Goal: Contribute content: Contribute content

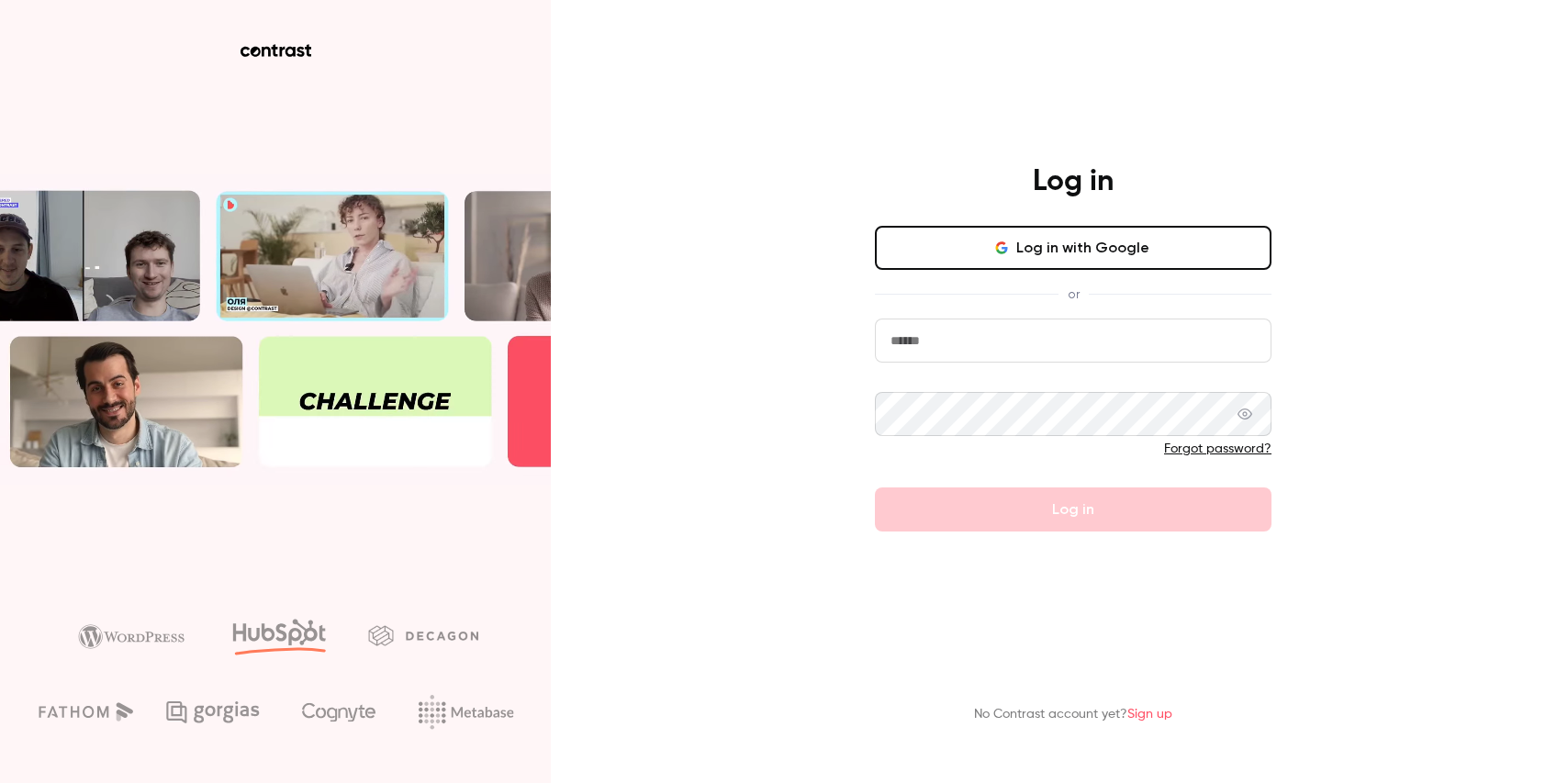
click at [915, 227] on button "Log in with Google" at bounding box center [1073, 247] width 396 height 44
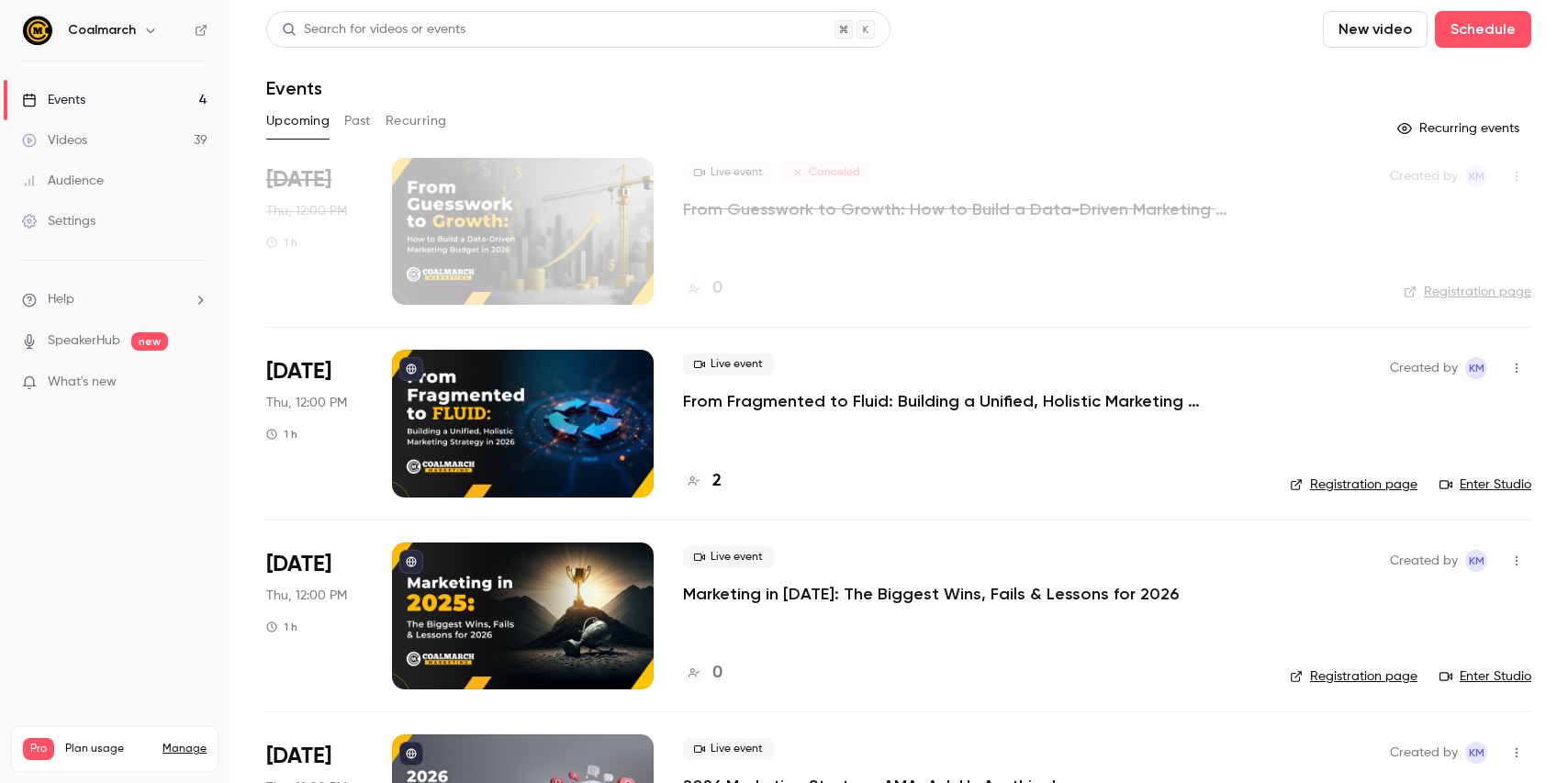
click at [865, 475] on div "2" at bounding box center [972, 482] width 578 height 25
click at [1397, 34] on button "New video" at bounding box center [1375, 29] width 105 height 37
click at [1377, 130] on div "Upload" at bounding box center [1442, 127] width 140 height 18
click at [1417, 739] on p "Upload completed" at bounding box center [1412, 747] width 169 height 16
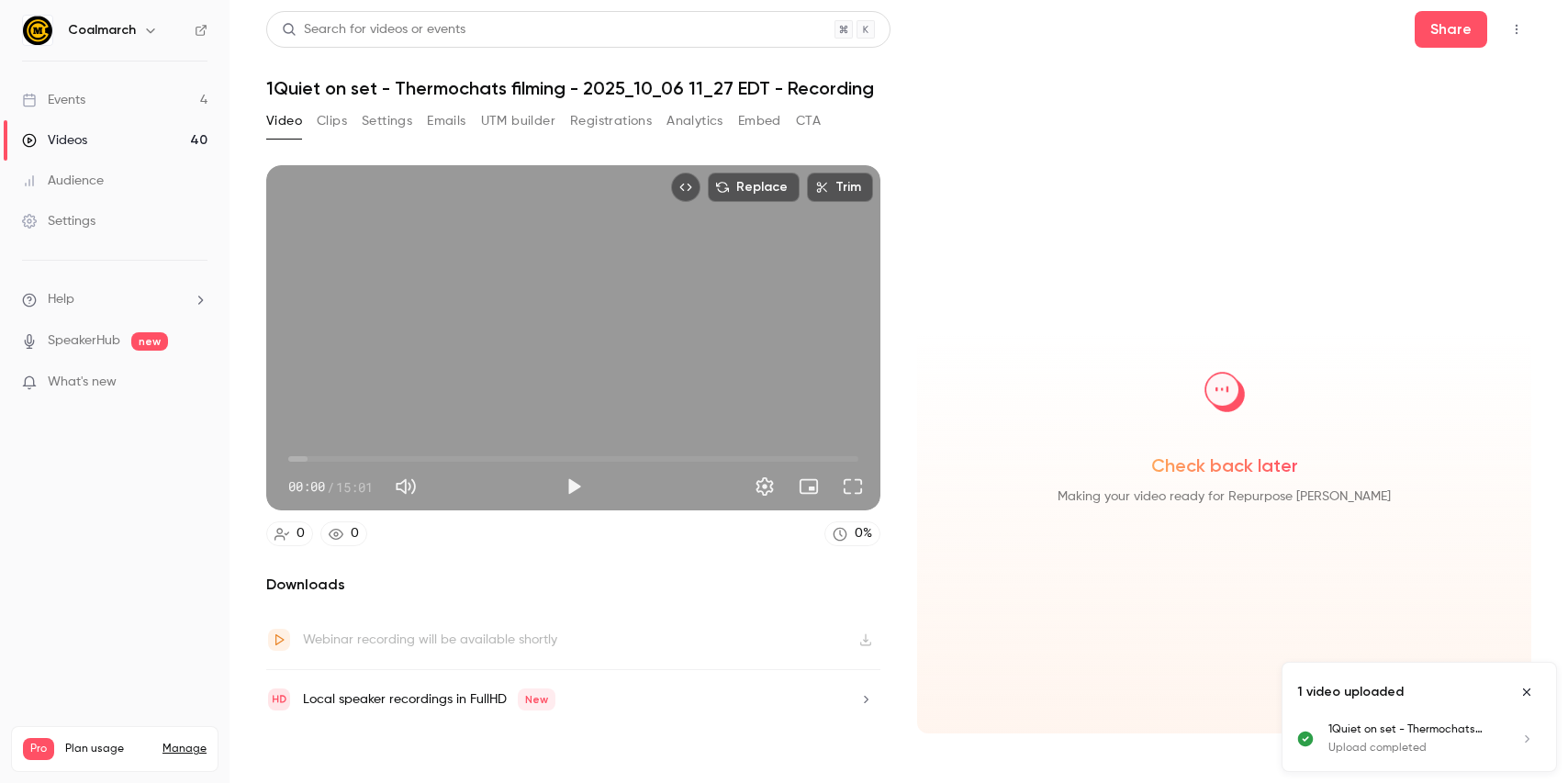
click at [331, 125] on button "Clips" at bounding box center [331, 121] width 30 height 29
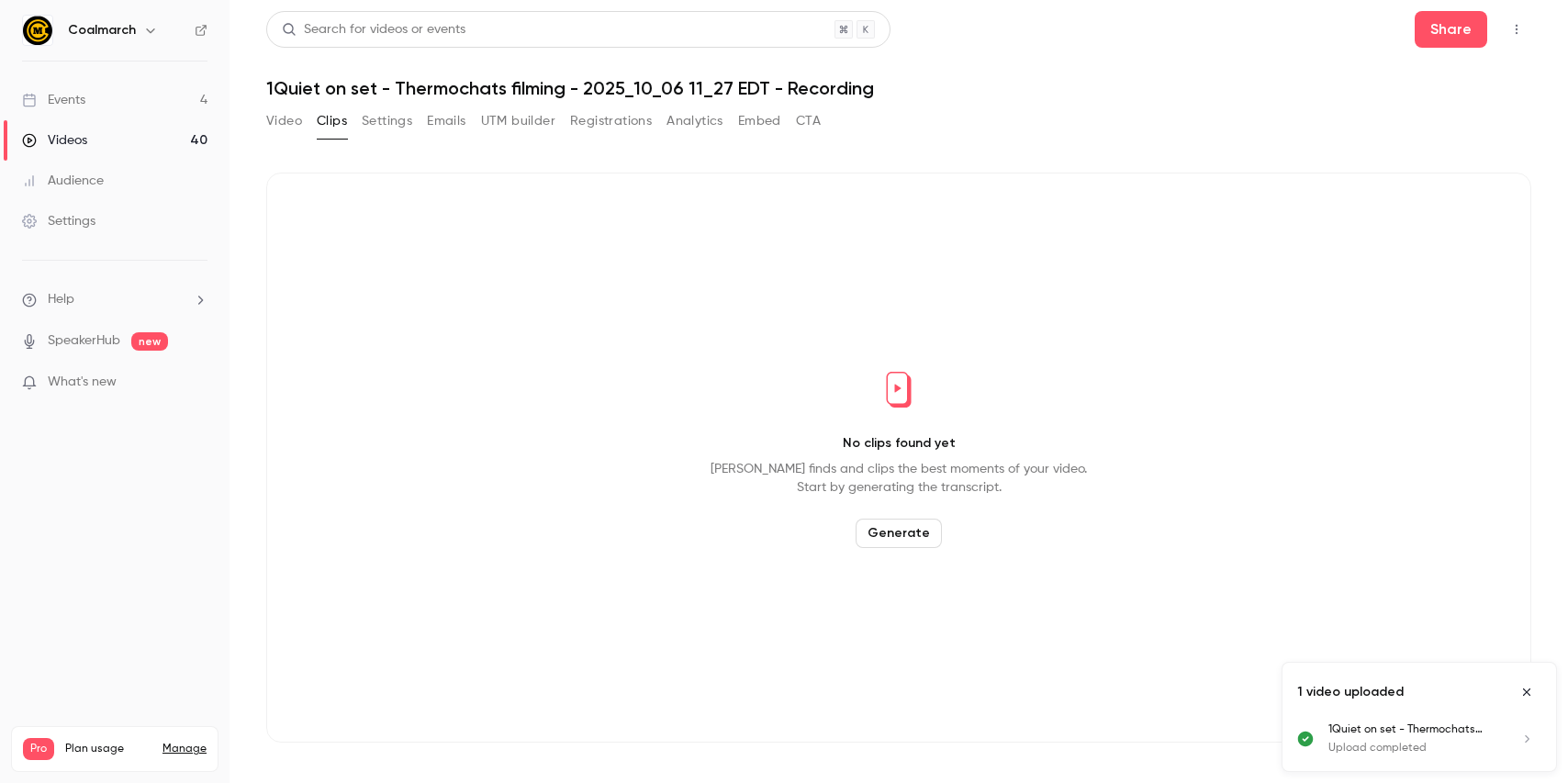
click at [286, 126] on button "Video" at bounding box center [284, 121] width 36 height 29
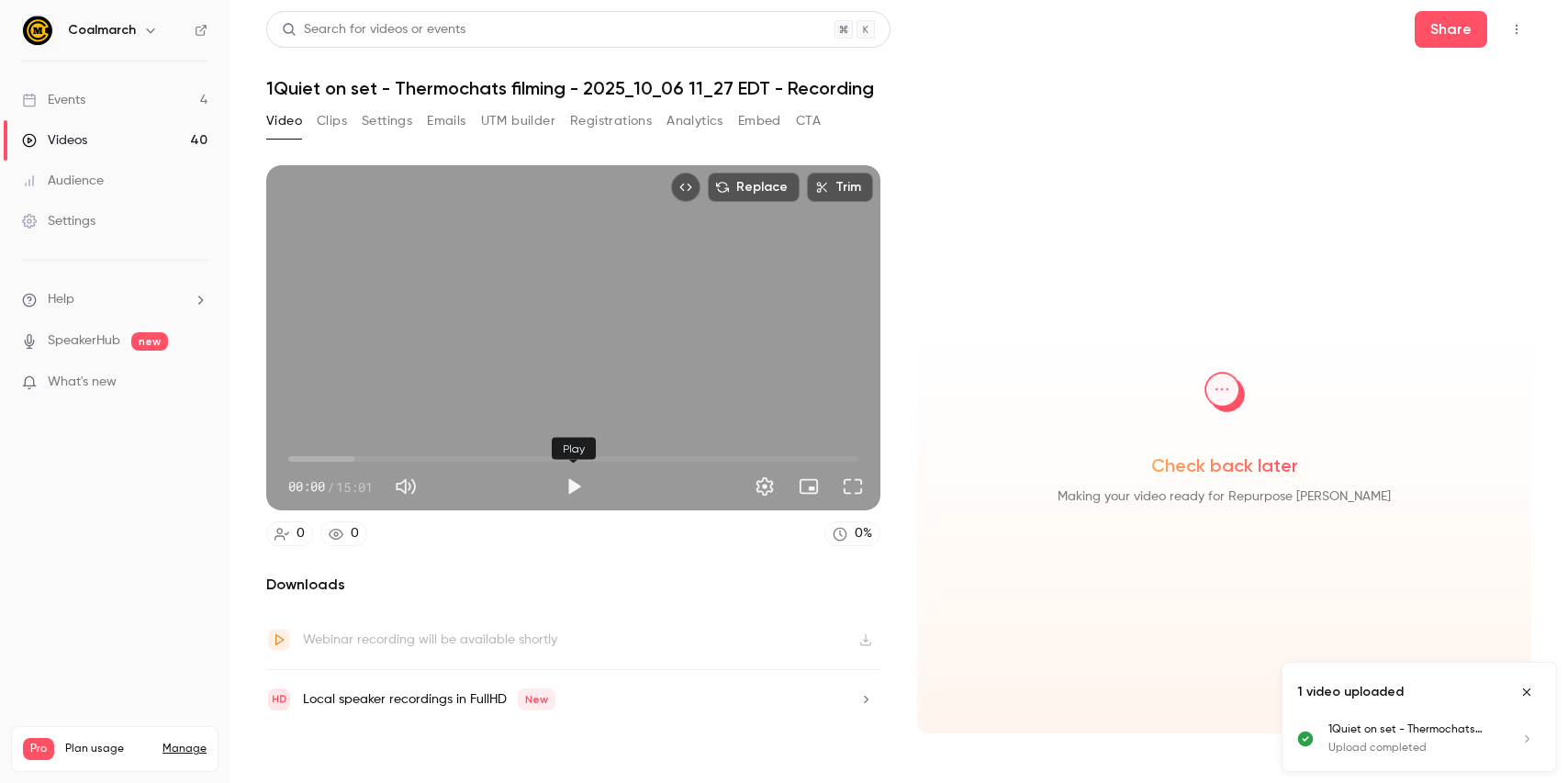
click at [579, 485] on button "Play" at bounding box center [574, 486] width 37 height 37
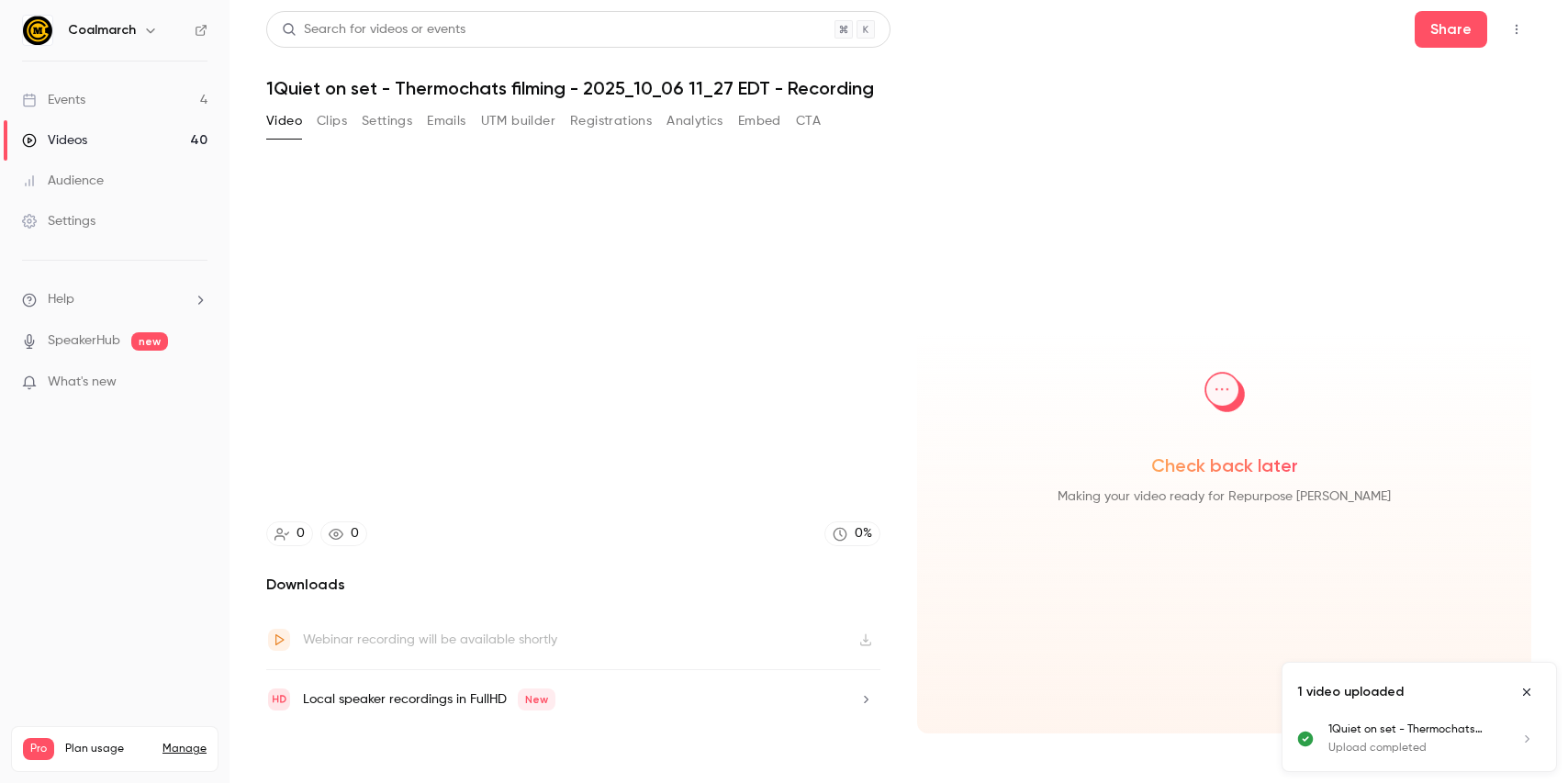
type input "****"
click at [335, 118] on button "Clips" at bounding box center [331, 121] width 30 height 29
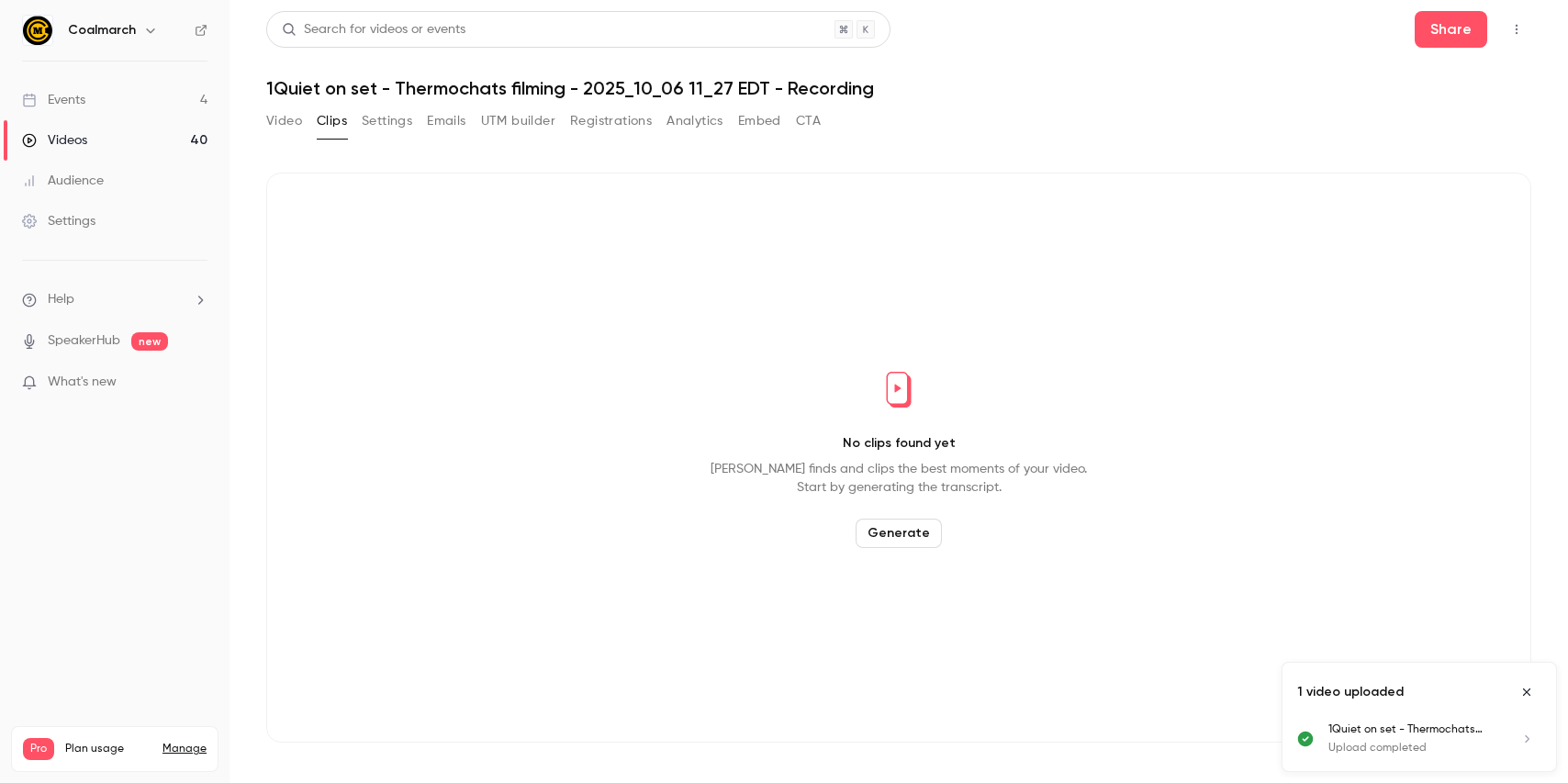
click at [335, 119] on button "Clips" at bounding box center [331, 121] width 30 height 29
click at [283, 116] on button "Video" at bounding box center [284, 121] width 36 height 29
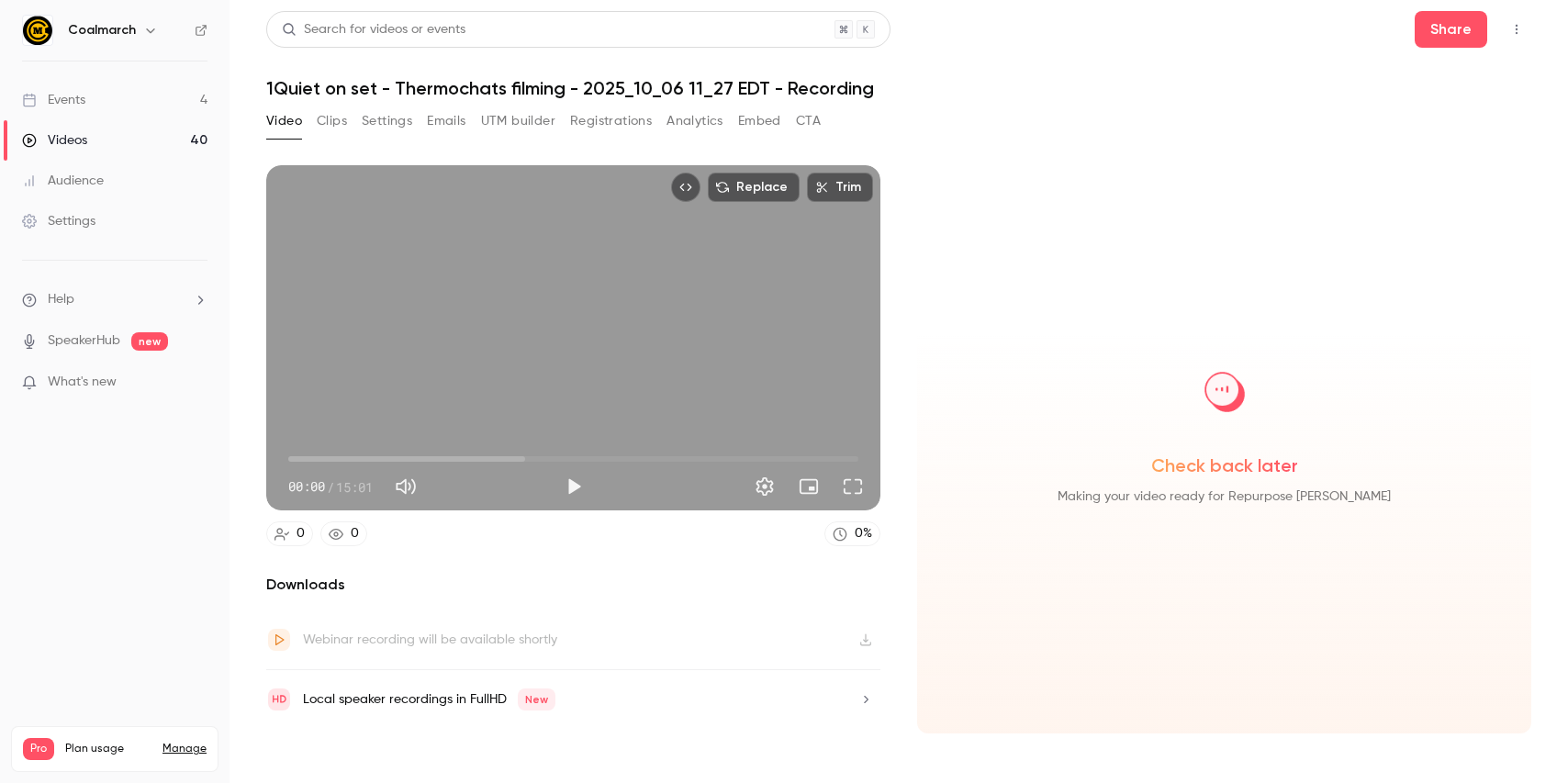
click at [318, 117] on button "Clips" at bounding box center [331, 121] width 30 height 29
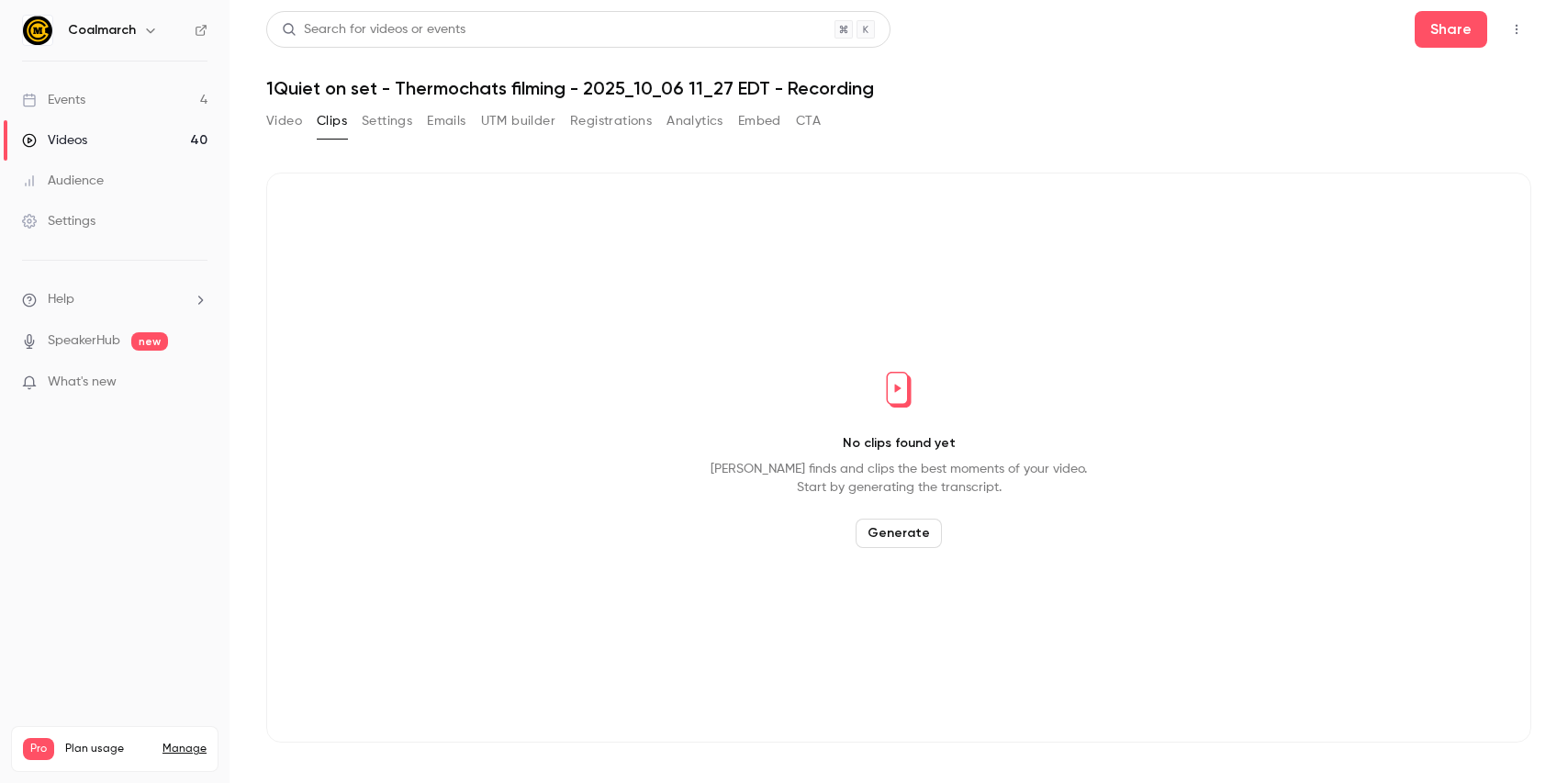
click at [894, 544] on button "Generate" at bounding box center [898, 533] width 86 height 29
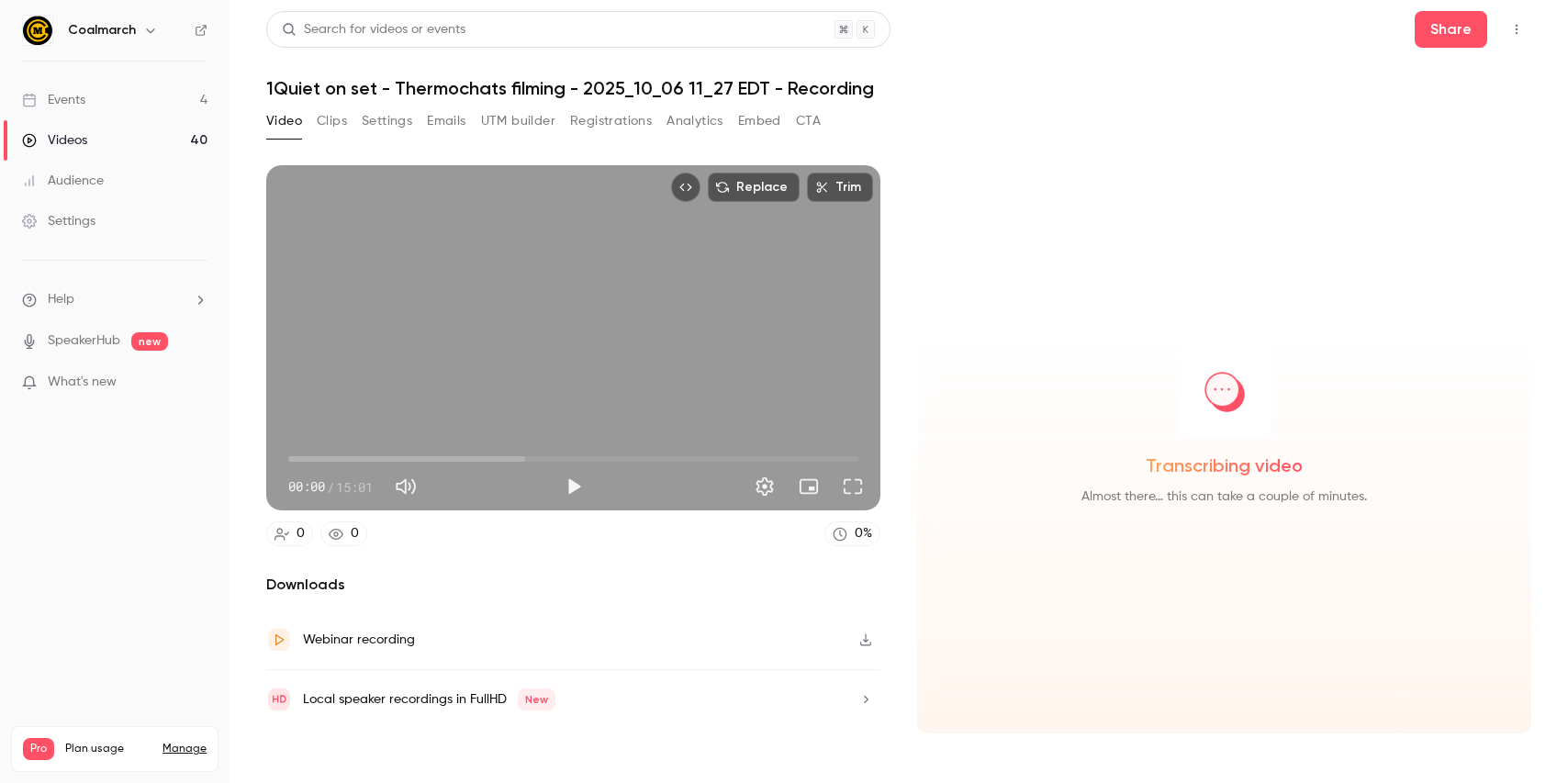
click at [327, 106] on div "Search for videos or events Share 1Quiet on set - Thermochats filming - 2025_10…" at bounding box center [898, 391] width 1265 height 761
click at [329, 123] on button "Clips" at bounding box center [331, 121] width 30 height 29
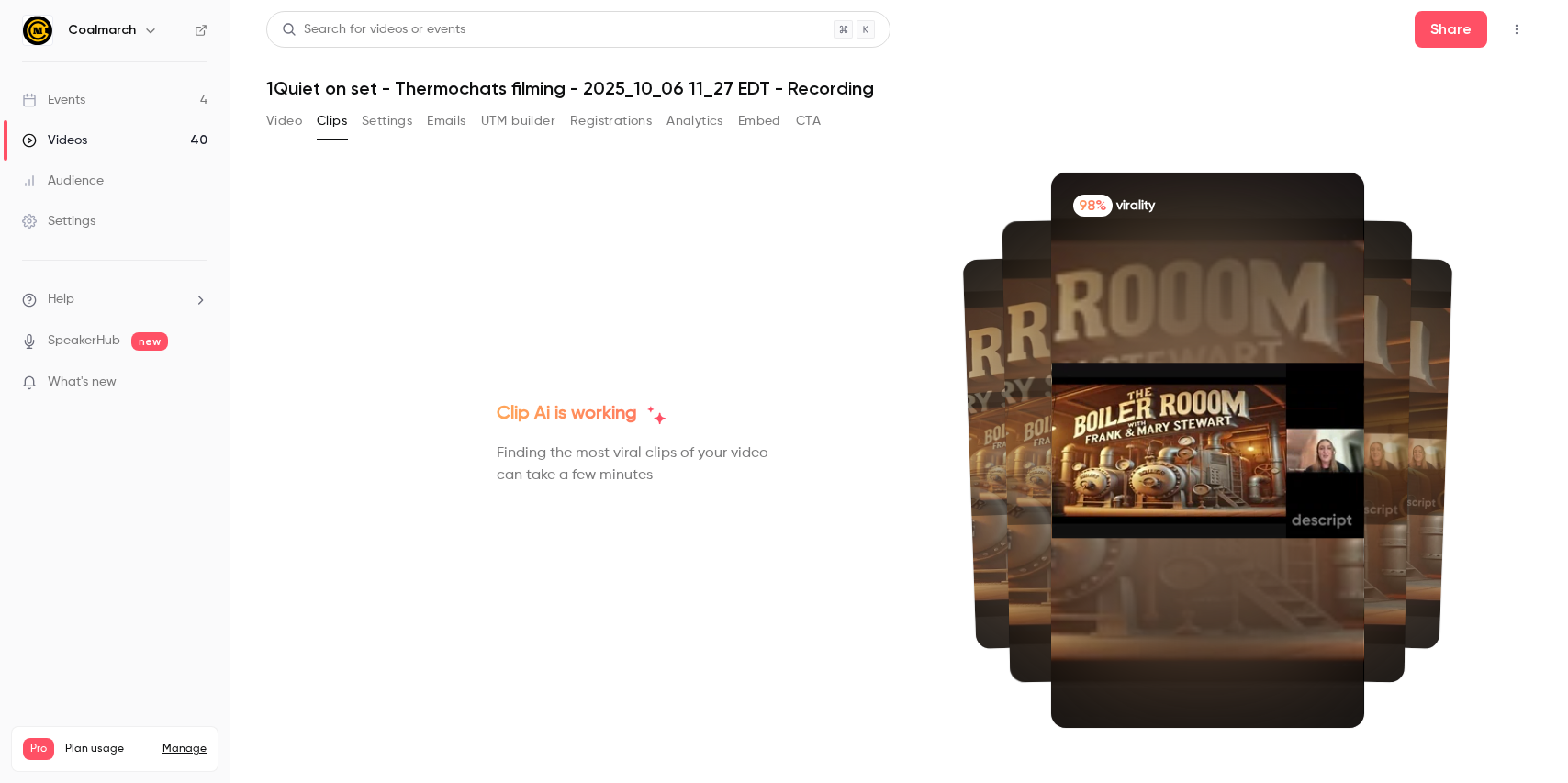
click at [269, 130] on button "Video" at bounding box center [284, 121] width 36 height 29
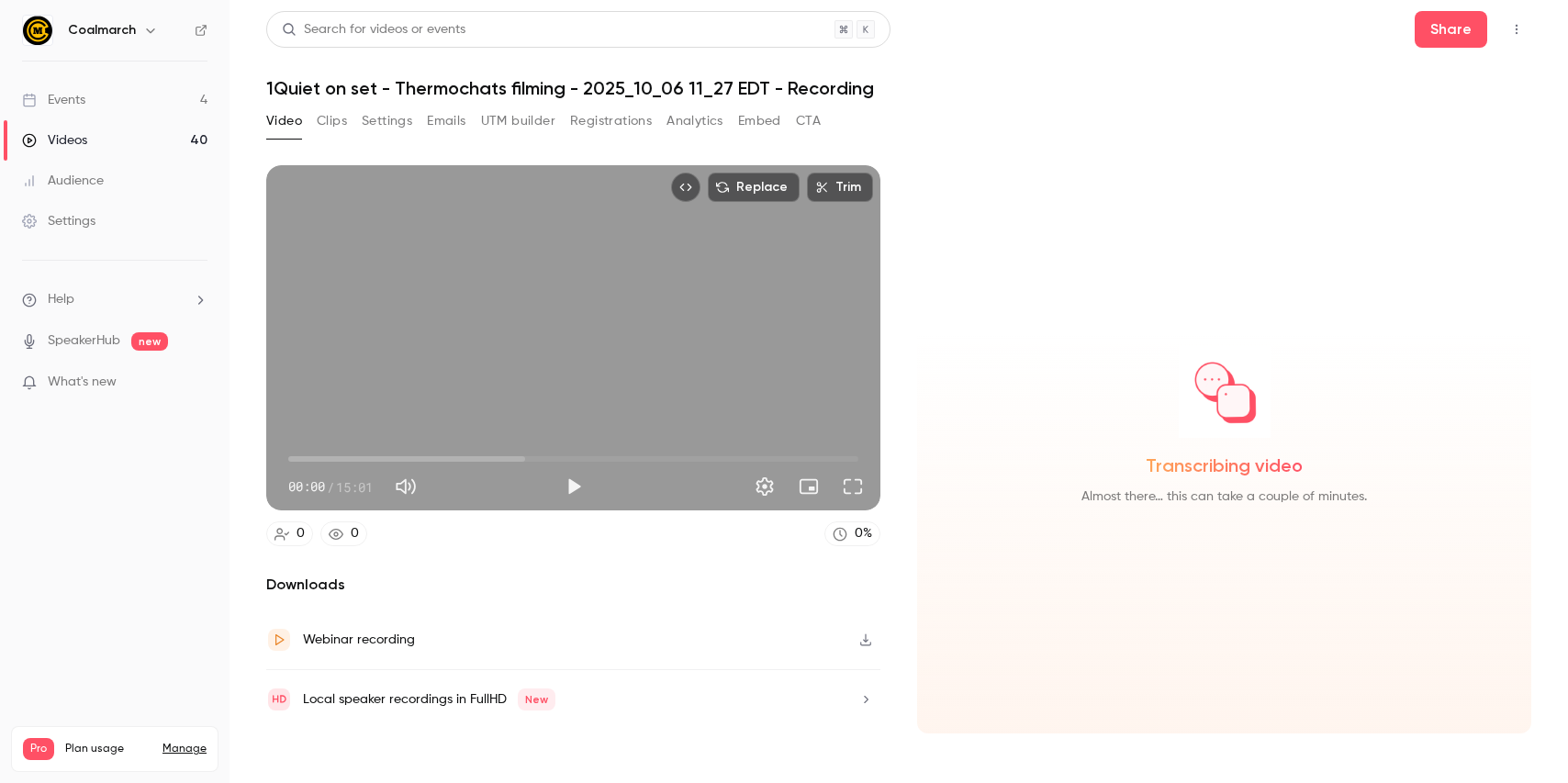
click at [202, 32] on icon at bounding box center [201, 30] width 13 height 13
click at [338, 117] on button "Clips" at bounding box center [331, 121] width 30 height 29
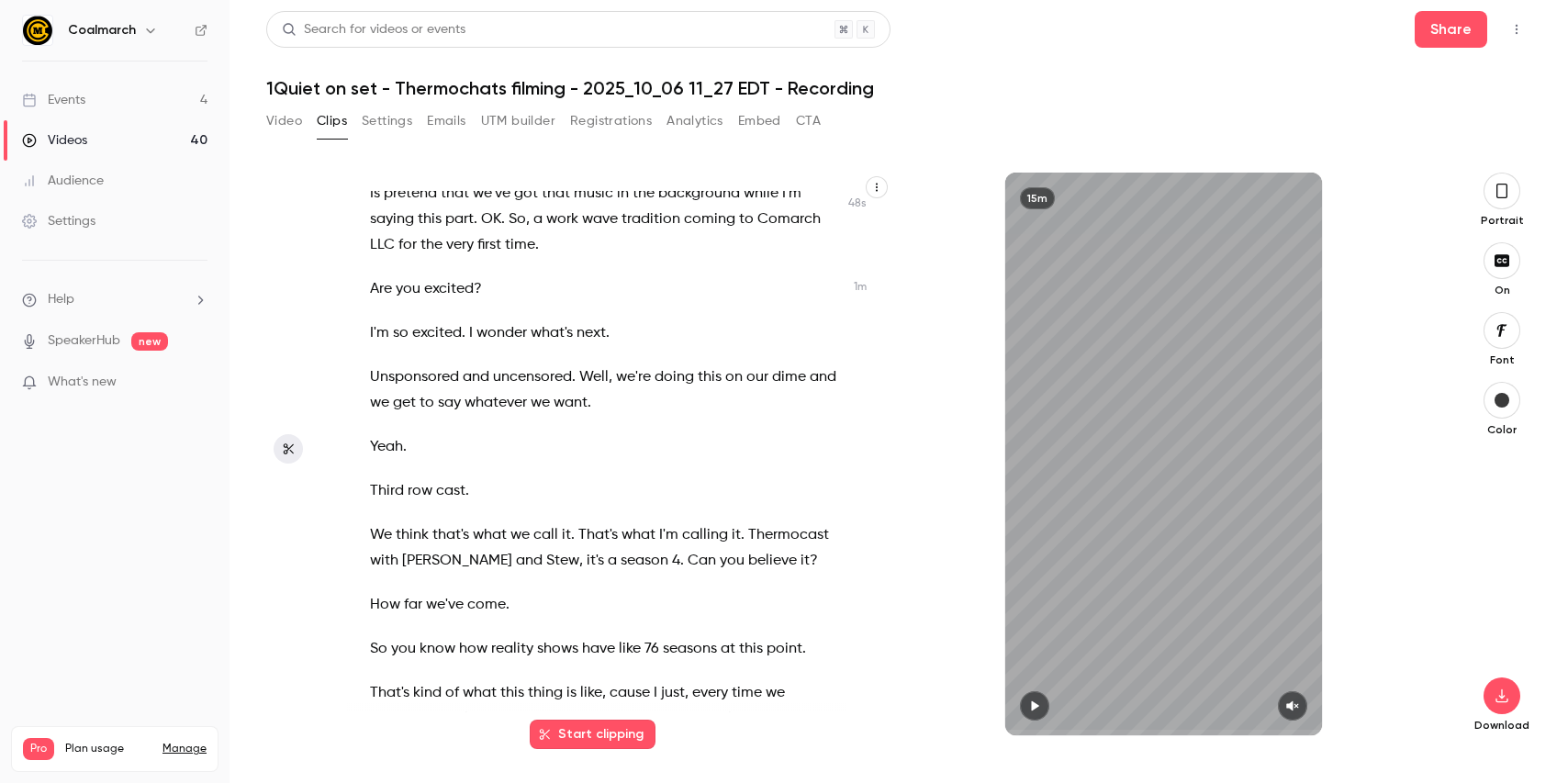
scroll to position [1119, 0]
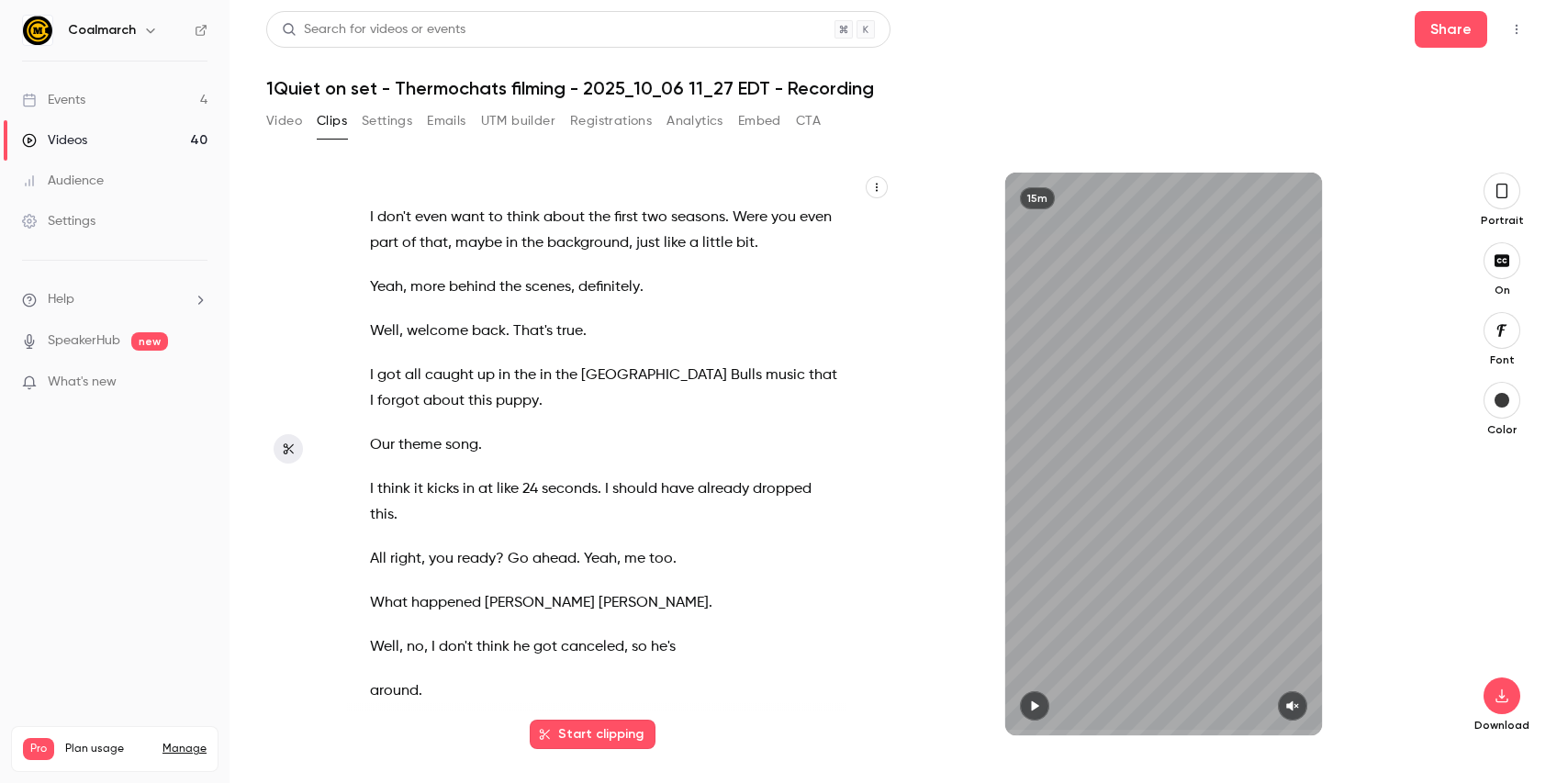
click at [1502, 198] on icon "button" at bounding box center [1501, 190] width 11 height 15
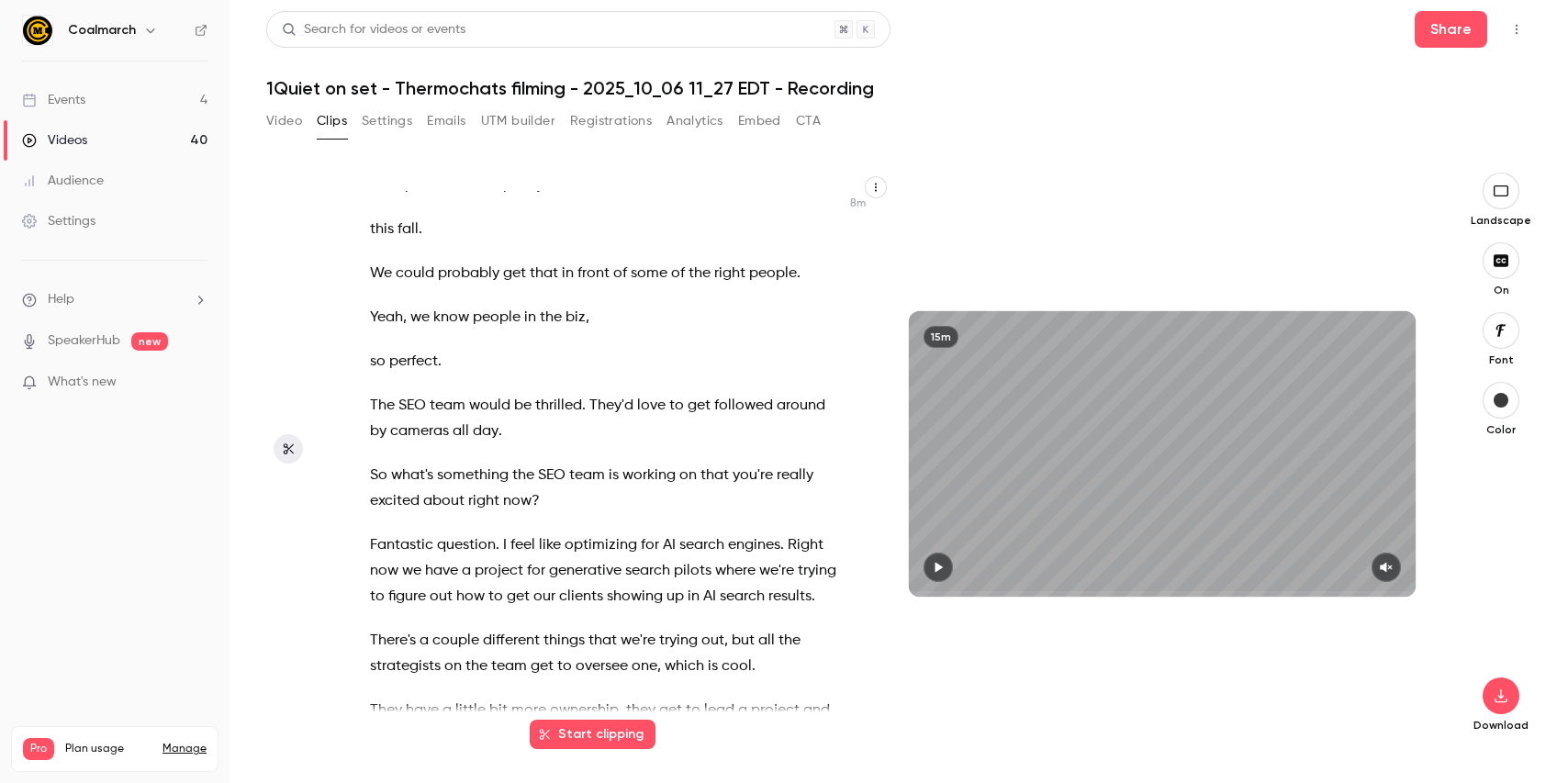
scroll to position [6058, 0]
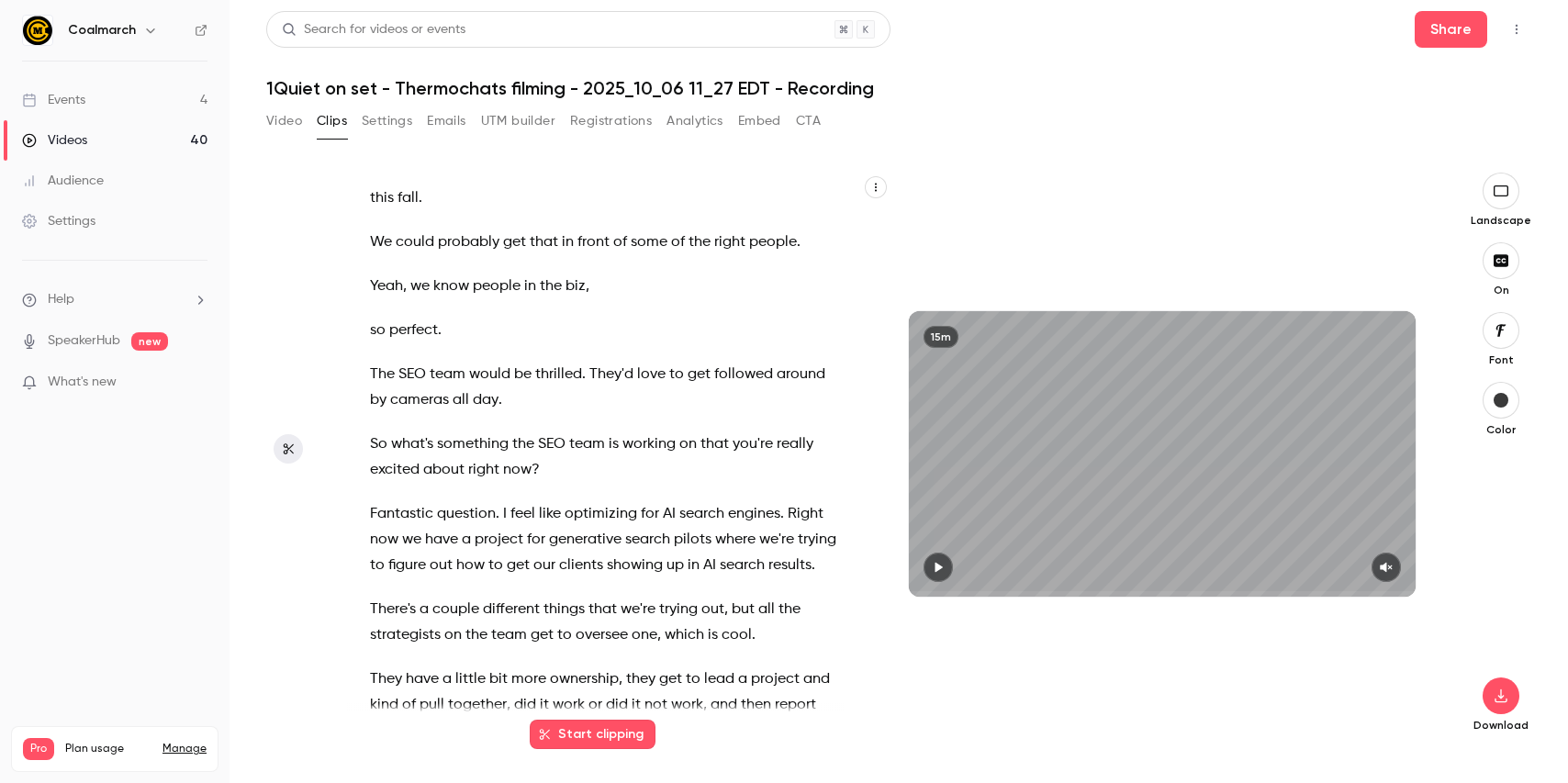
click at [375, 431] on span "So" at bounding box center [379, 444] width 17 height 26
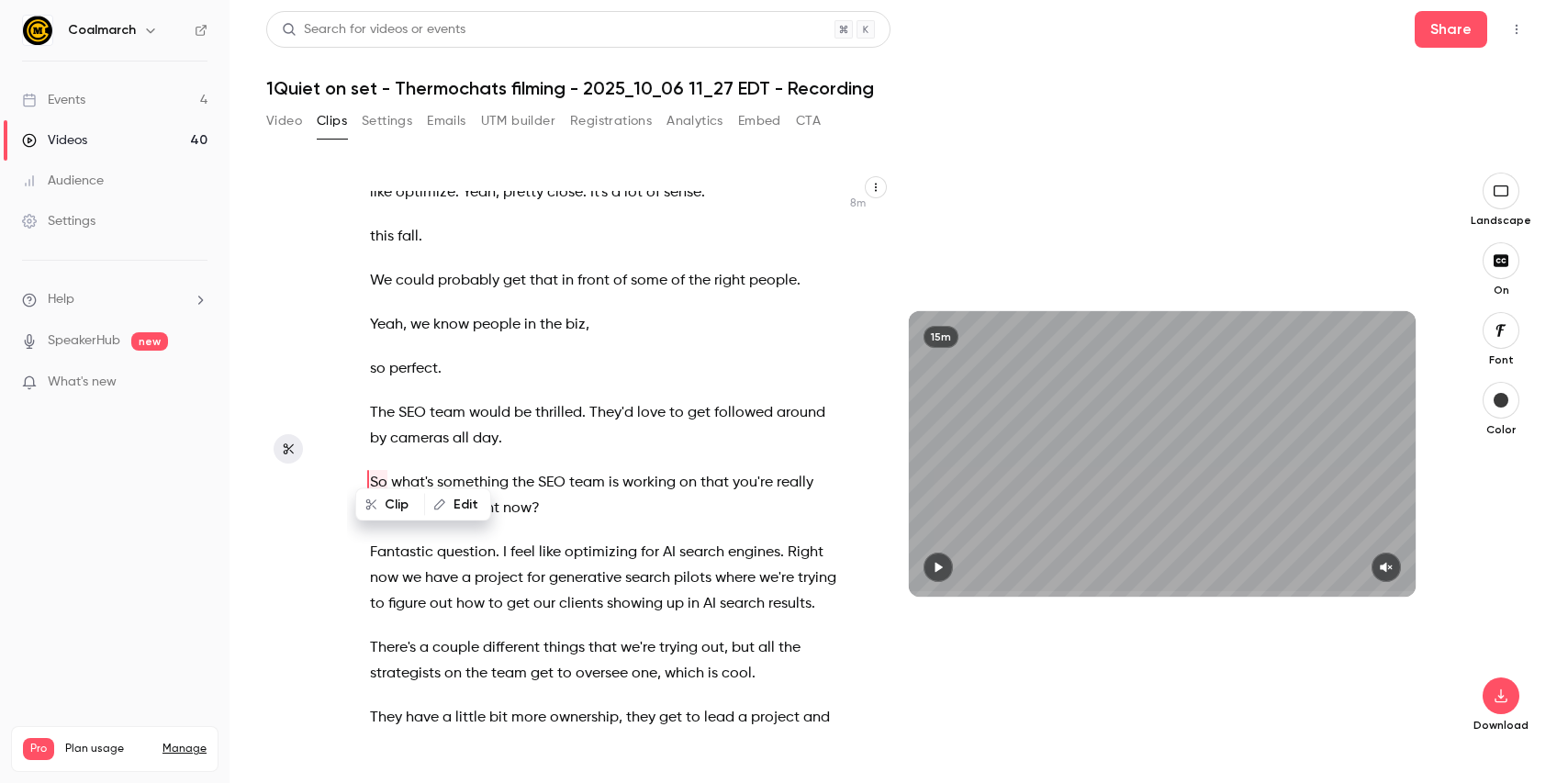
scroll to position [6013, 0]
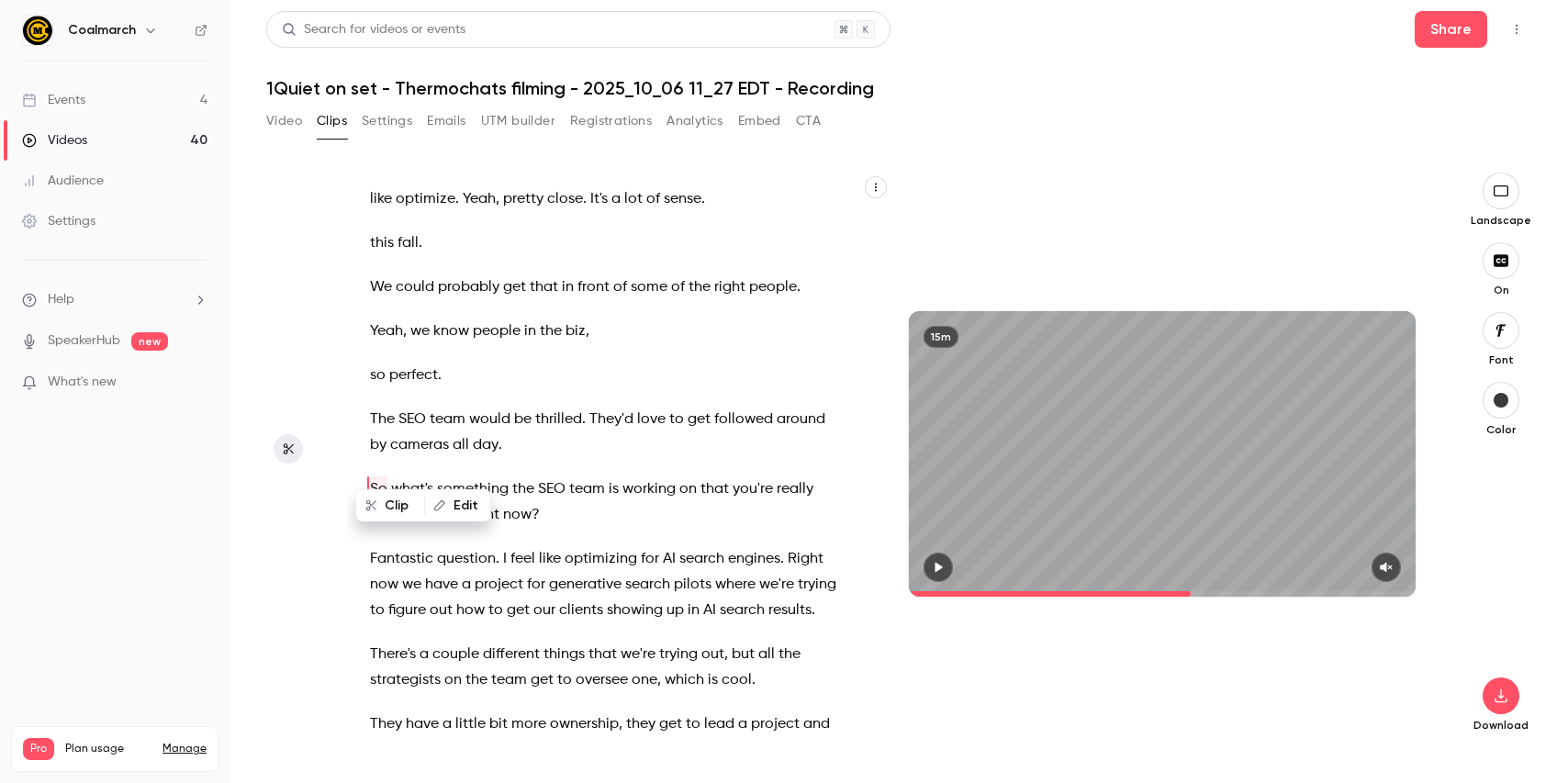
click at [941, 564] on icon "button" at bounding box center [937, 567] width 15 height 13
click at [1381, 564] on icon "button" at bounding box center [1386, 567] width 15 height 13
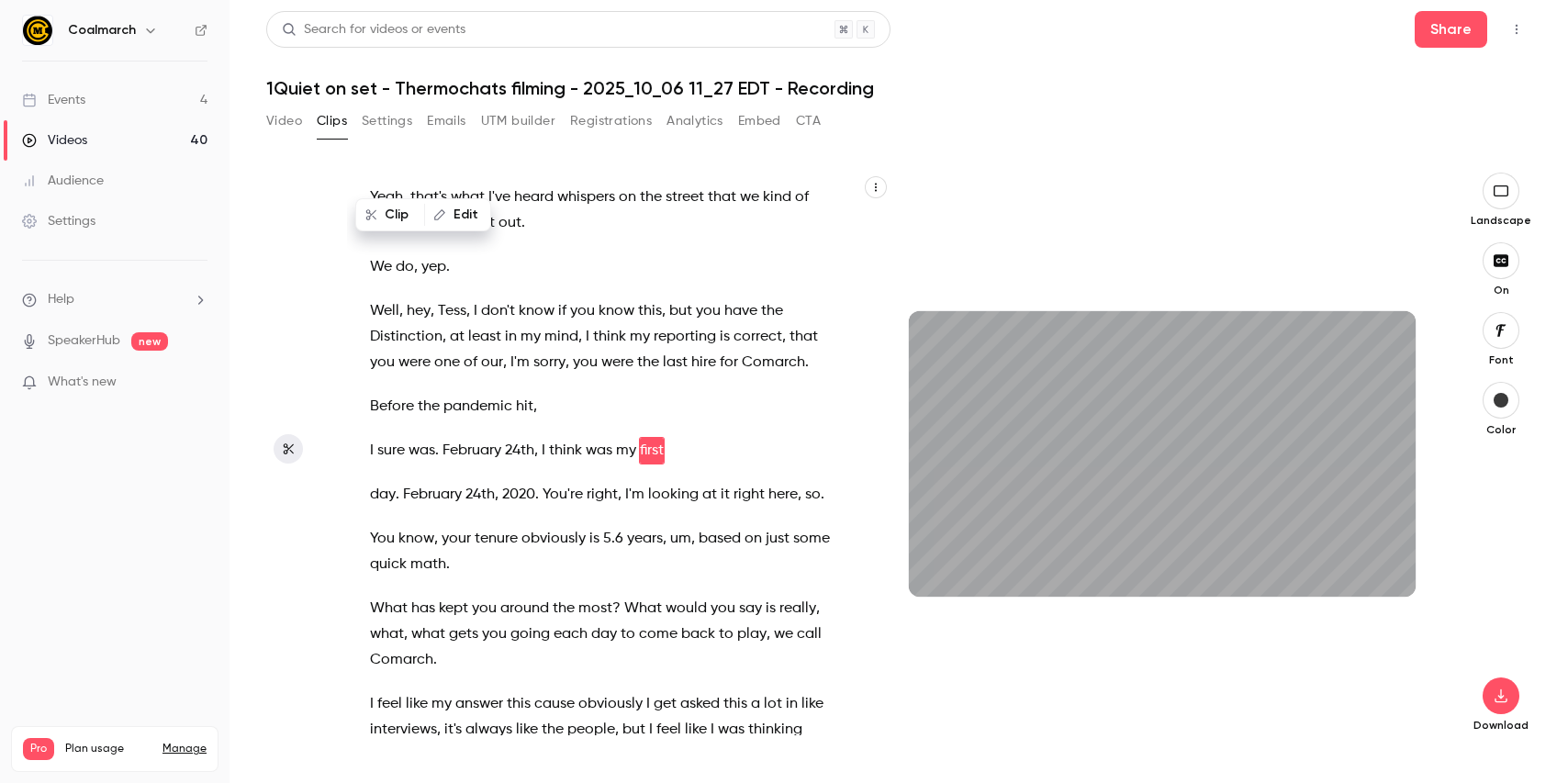
scroll to position [6728, 0]
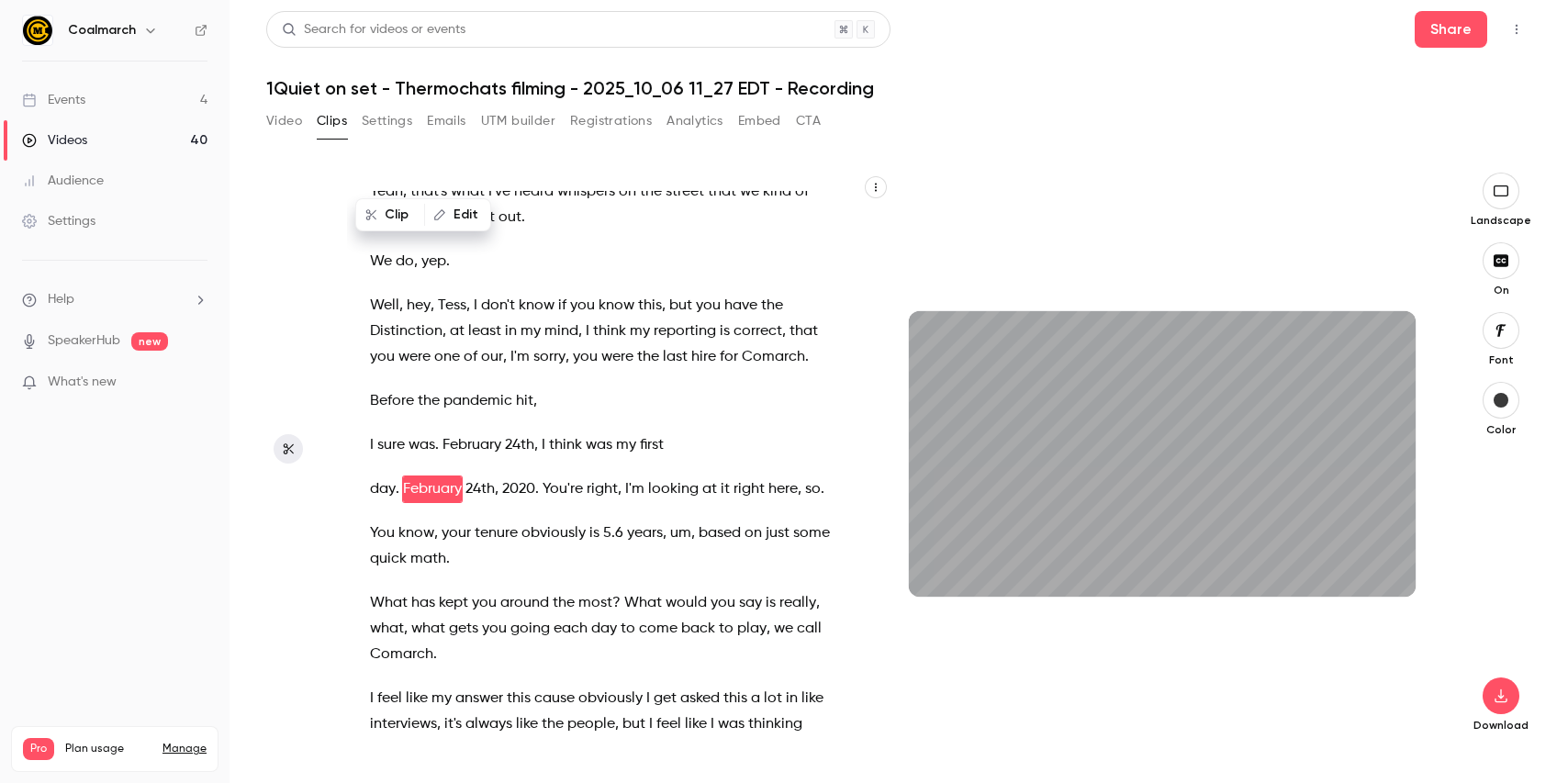
click at [373, 590] on span "What" at bounding box center [389, 603] width 38 height 26
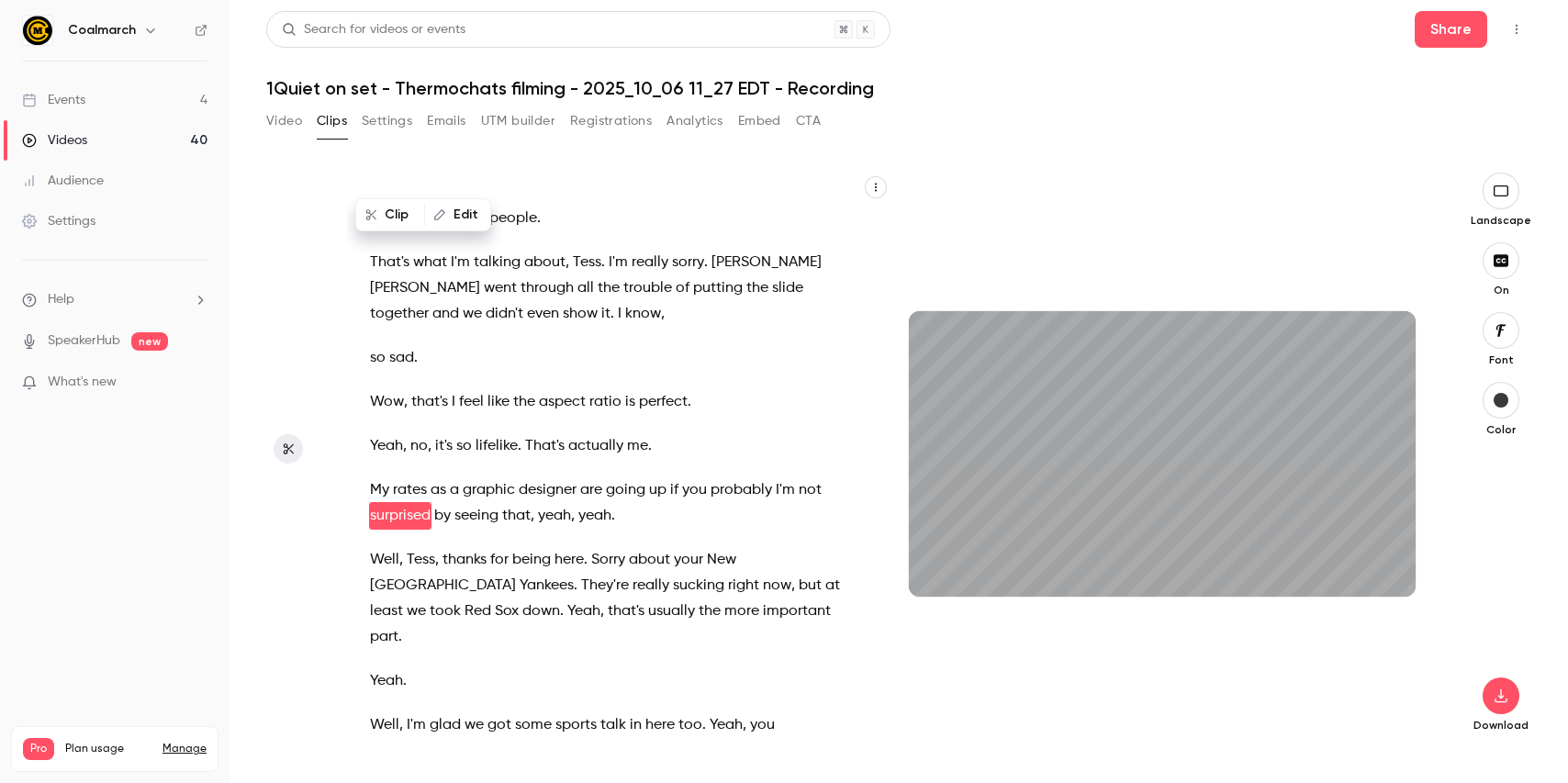
scroll to position [7565, 0]
click at [936, 570] on icon "button" at bounding box center [938, 568] width 8 height 10
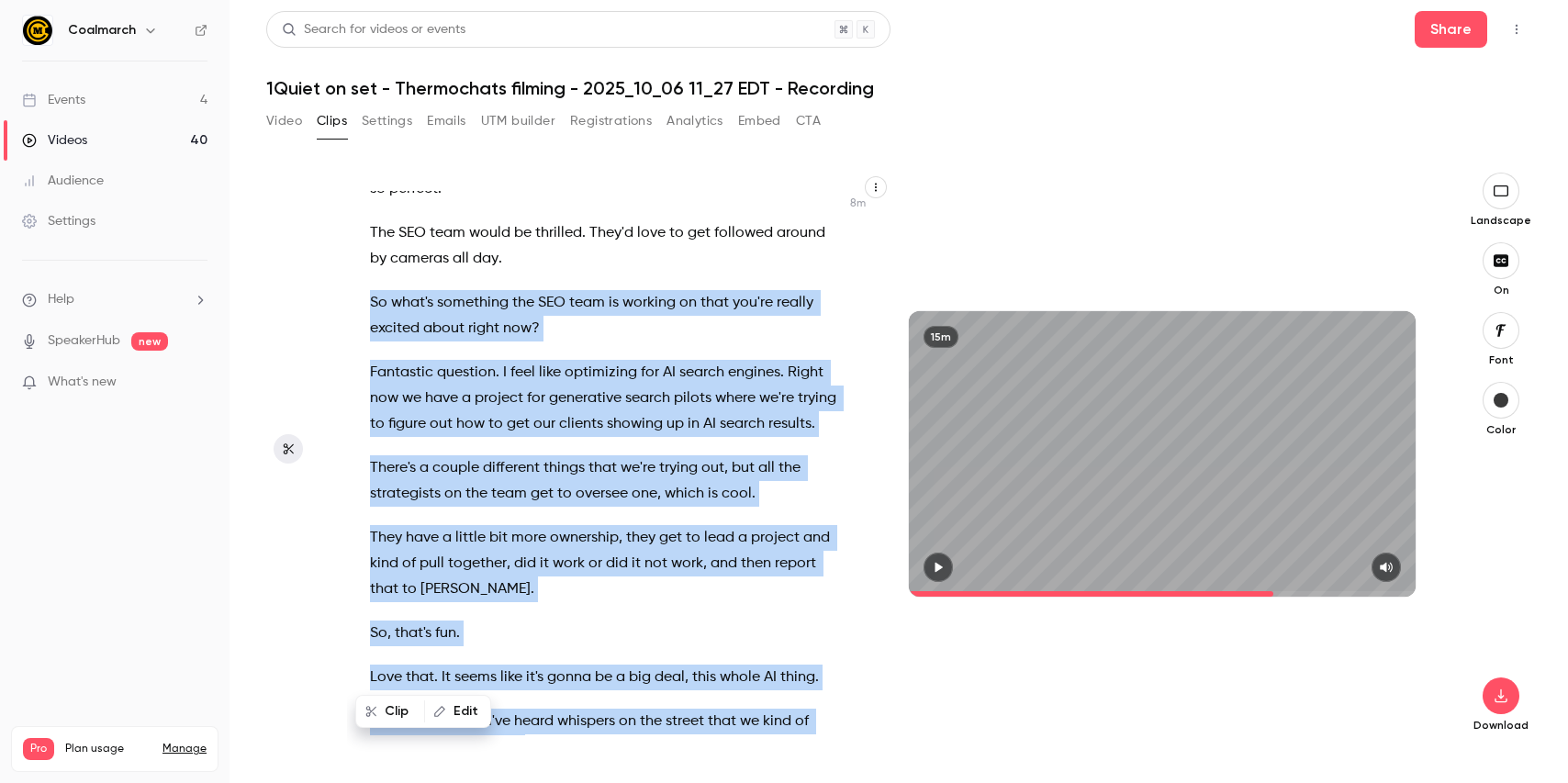
scroll to position [6224, 0]
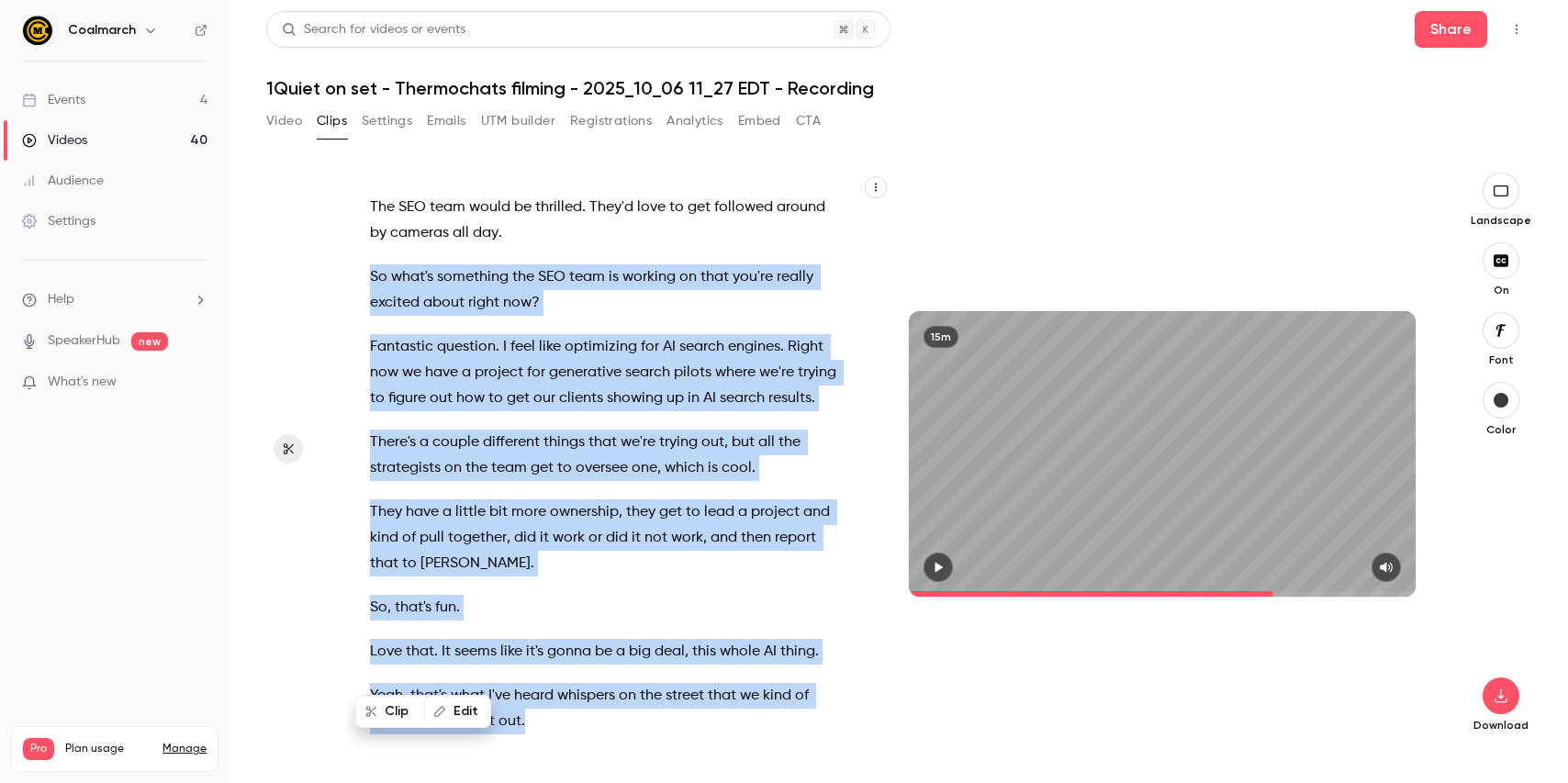
drag, startPoint x: 372, startPoint y: 275, endPoint x: 828, endPoint y: 705, distance: 626.8
click at [828, 705] on div "That's right . That's the right answer . This is important . You know why ? Bec…" at bounding box center [613, 463] width 534 height 545
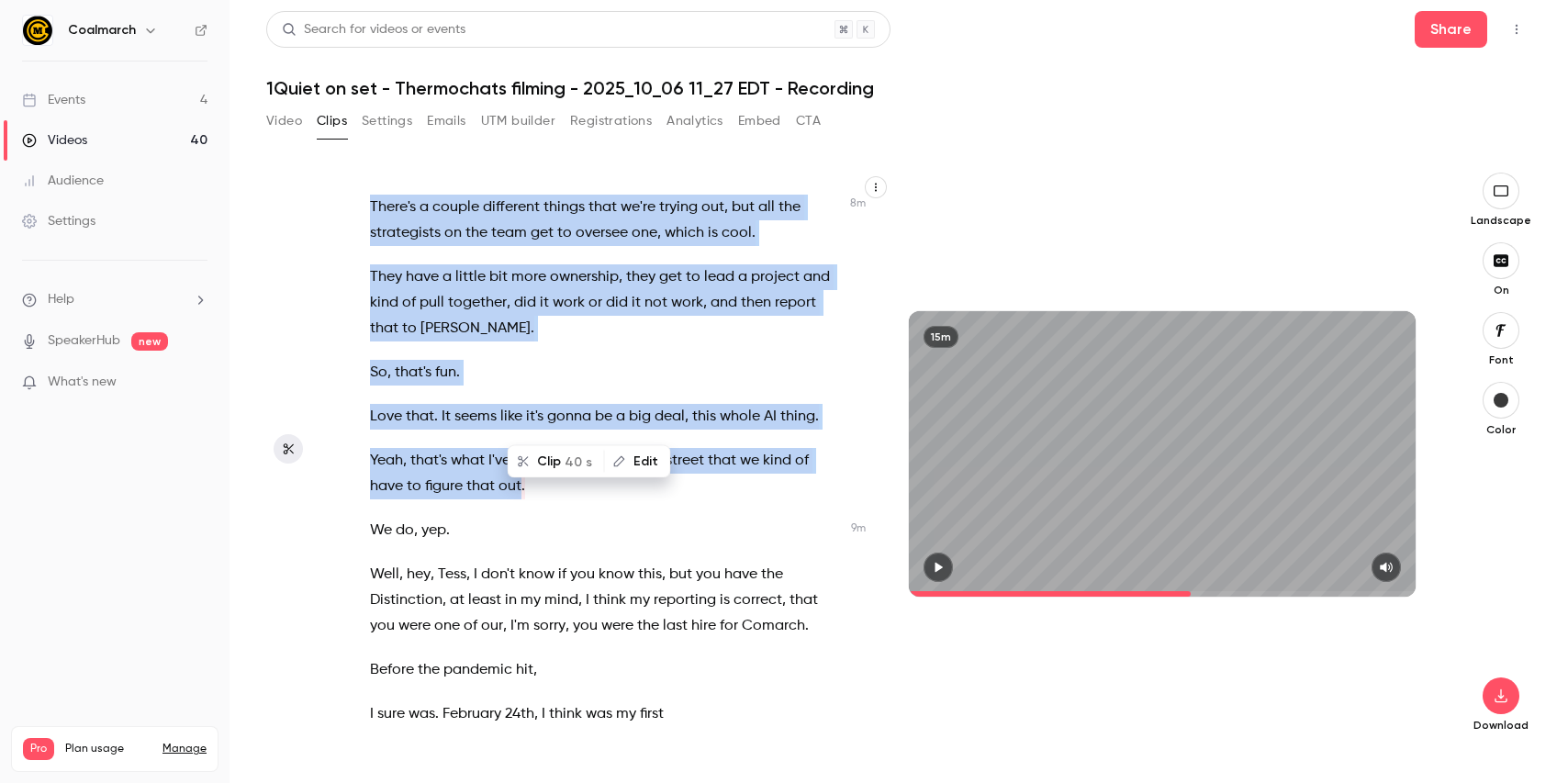
scroll to position [6501, 0]
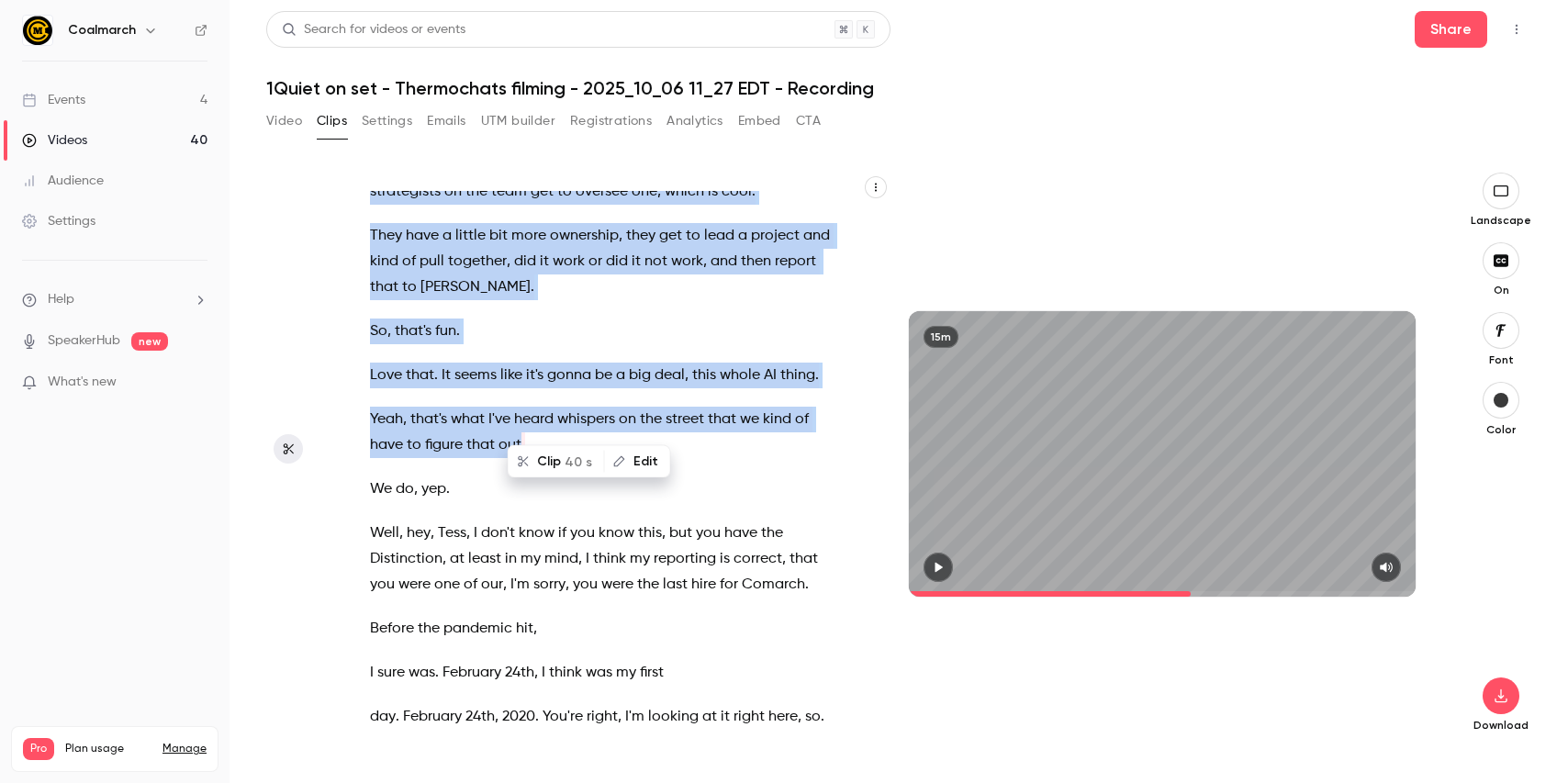
click at [564, 451] on button "Clip 40 s" at bounding box center [556, 461] width 94 height 29
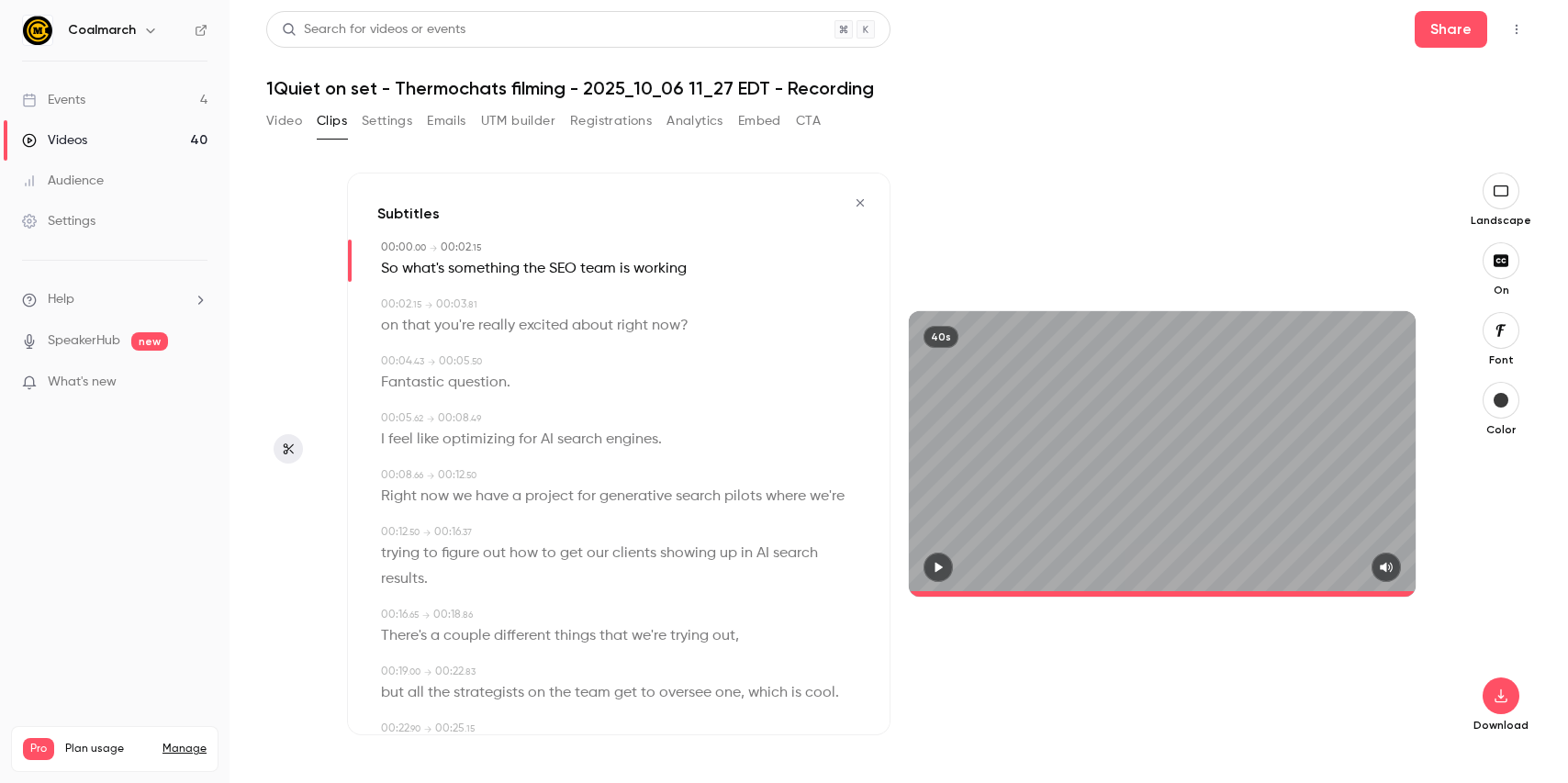
type input "*"
click at [1505, 685] on button "button" at bounding box center [1501, 696] width 37 height 37
click at [1413, 688] on li "Full HD High quality requires longer processing" at bounding box center [1363, 669] width 239 height 67
